Goal: Information Seeking & Learning: Learn about a topic

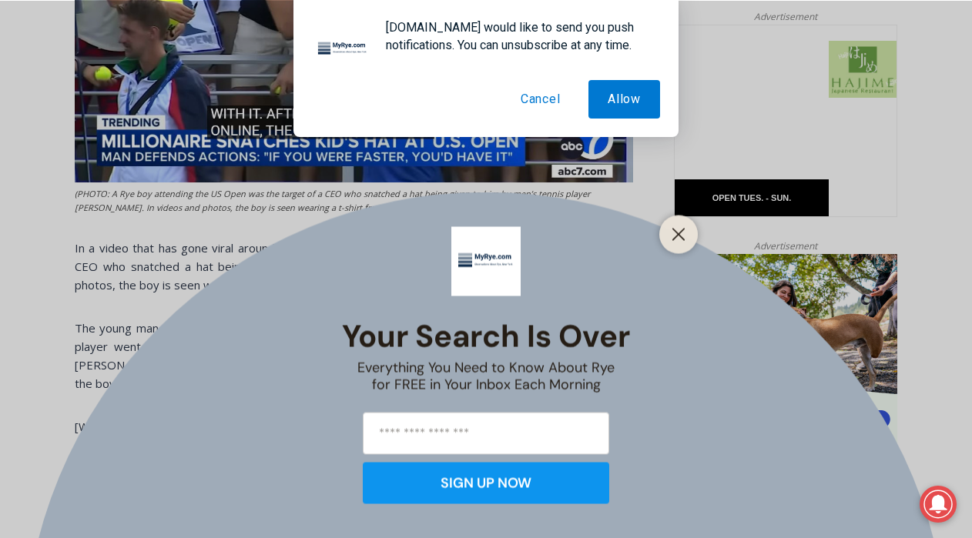
scroll to position [772, 0]
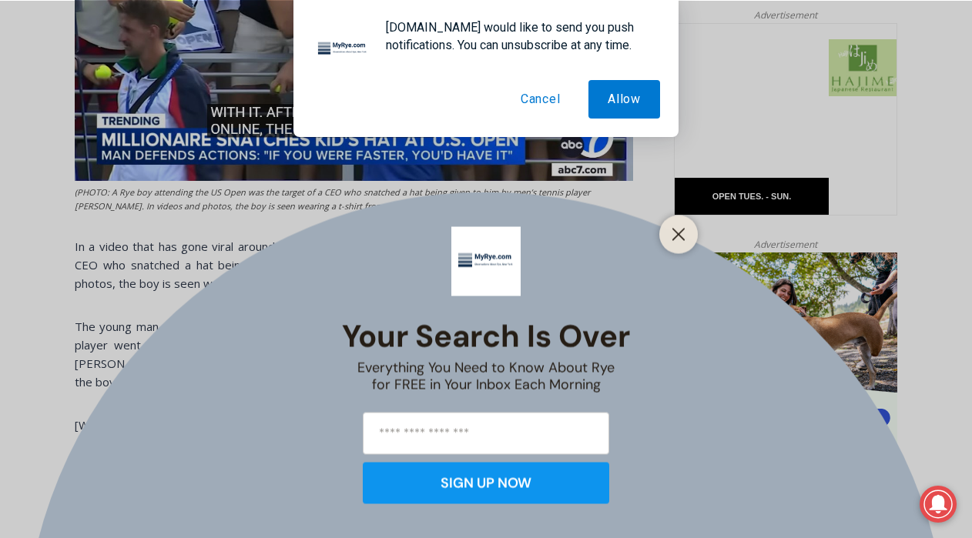
click at [542, 96] on button "Cancel" at bounding box center [540, 99] width 79 height 39
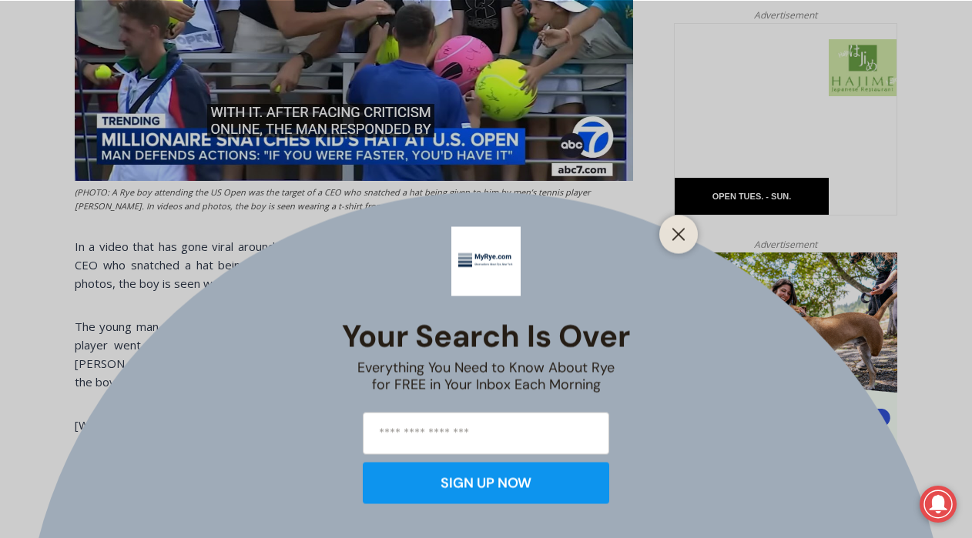
click at [686, 246] on div at bounding box center [678, 234] width 39 height 39
click at [678, 239] on icon "Close" at bounding box center [678, 234] width 14 height 14
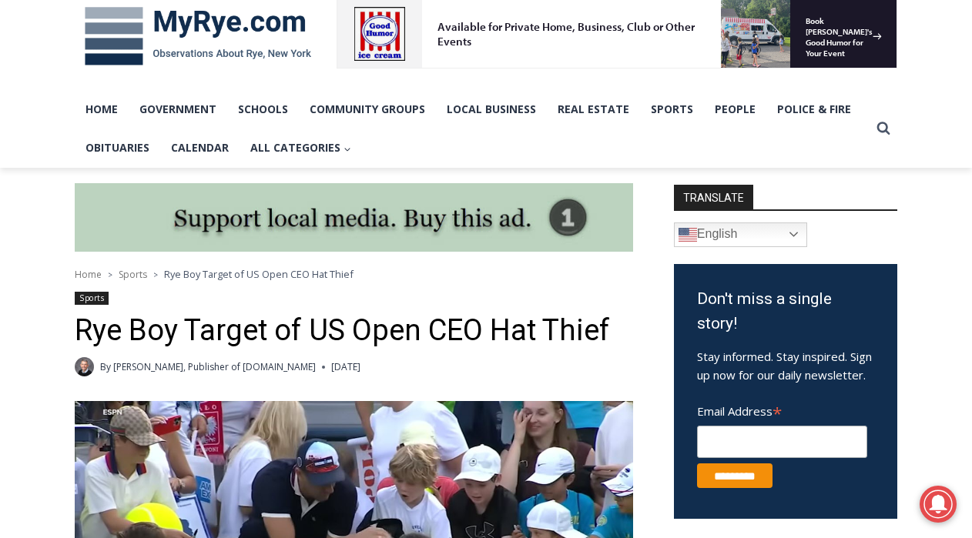
scroll to position [233, 0]
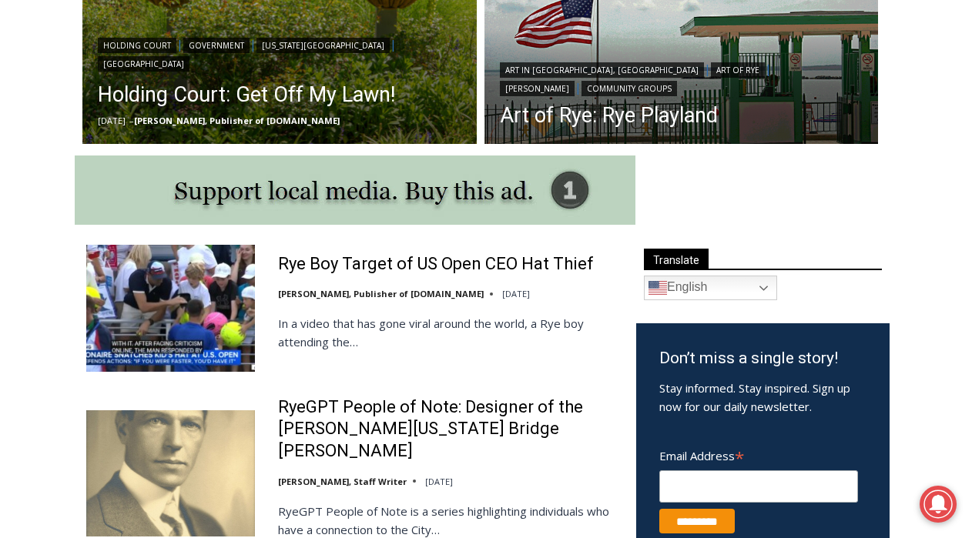
scroll to position [688, 0]
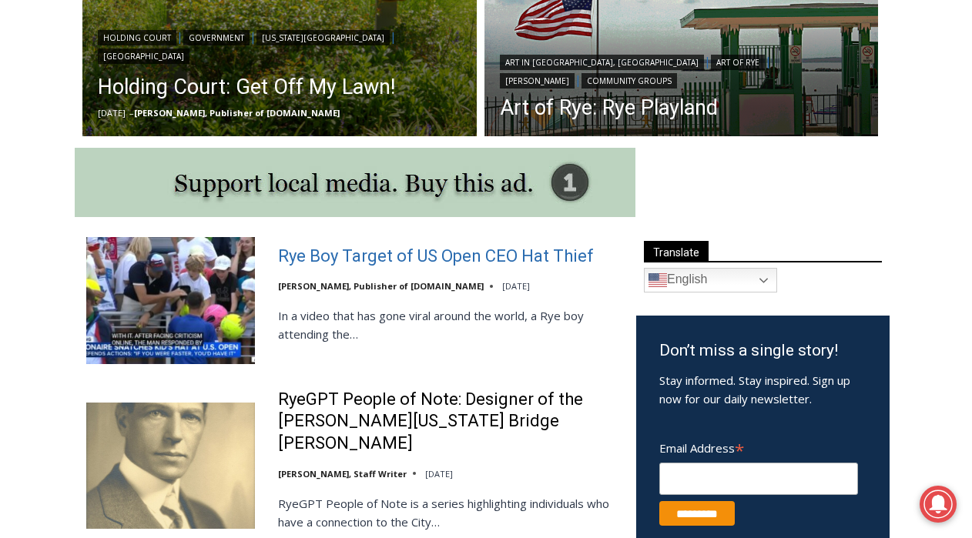
click at [421, 256] on link "Rye Boy Target of US Open CEO Hat Thief" at bounding box center [436, 257] width 316 height 22
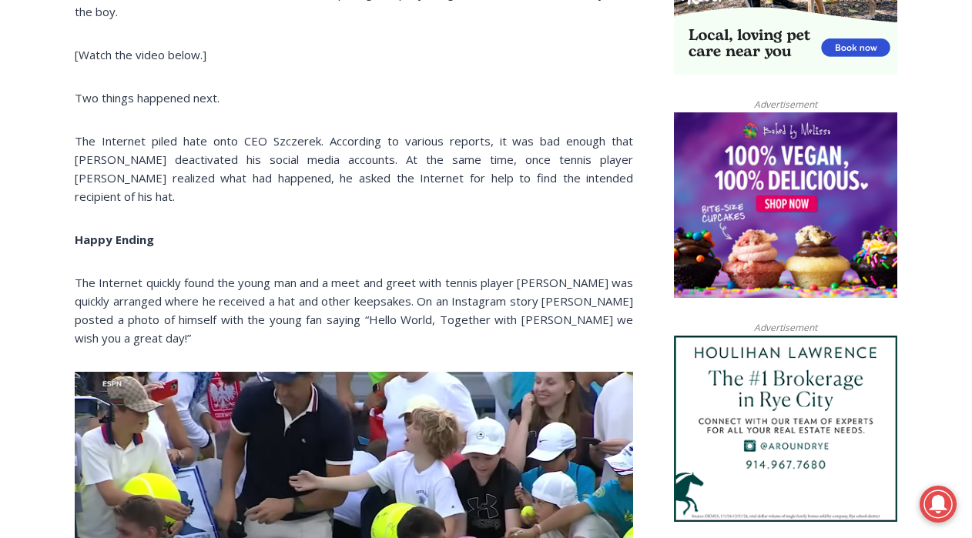
scroll to position [1142, 0]
